Goal: Navigation & Orientation: Find specific page/section

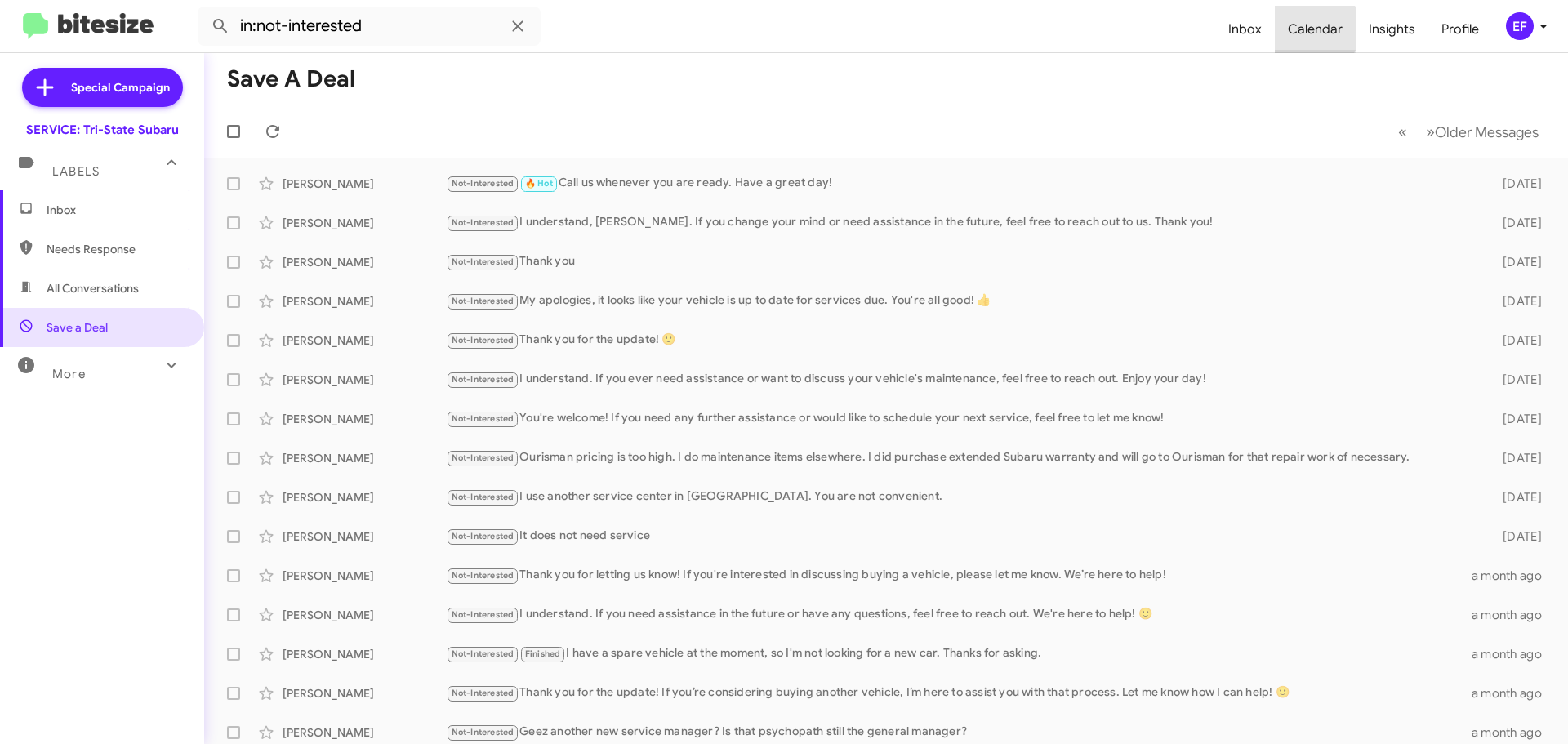
click at [1314, 29] on span "Calendar" at bounding box center [1316, 29] width 81 height 47
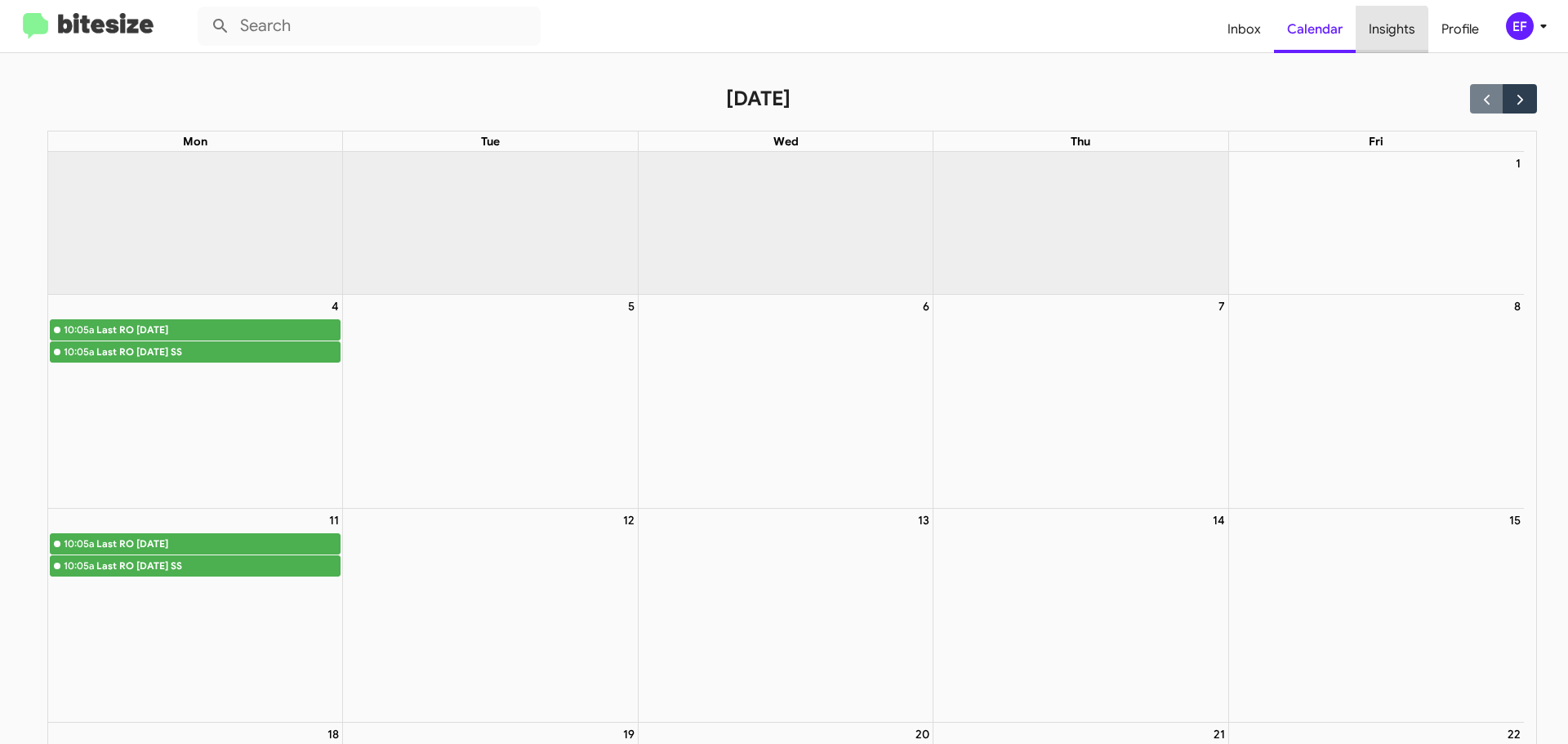
click at [1391, 32] on span "Insights" at bounding box center [1392, 29] width 73 height 47
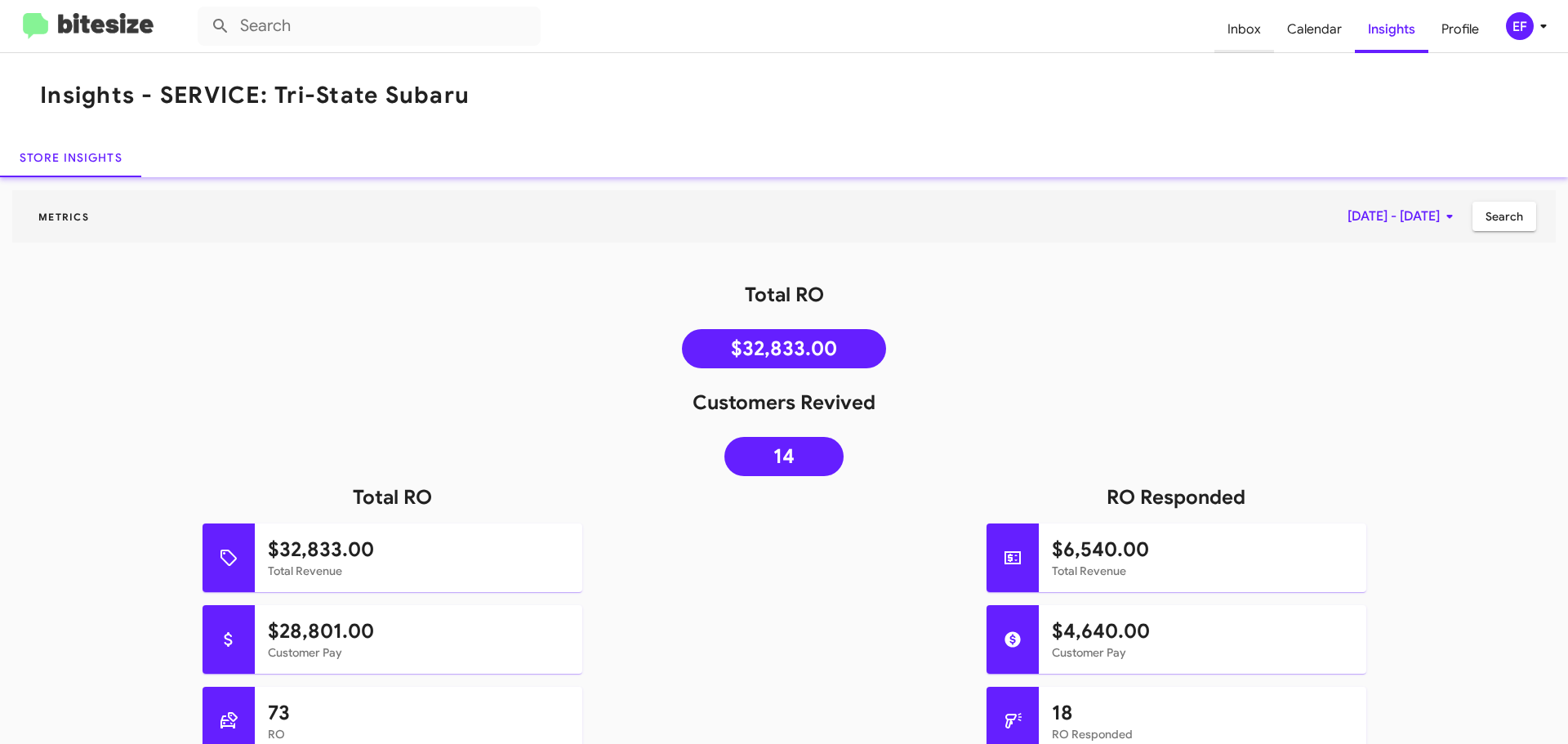
click at [1241, 27] on span "Inbox" at bounding box center [1245, 29] width 59 height 47
